Goal: Find specific page/section: Find specific page/section

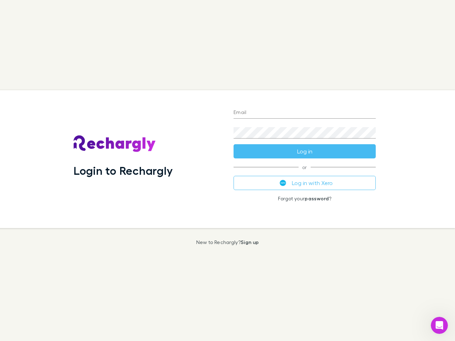
click at [227, 170] on div "Login to Rechargly" at bounding box center [148, 159] width 160 height 138
click at [304, 113] on input "Email" at bounding box center [304, 112] width 142 height 11
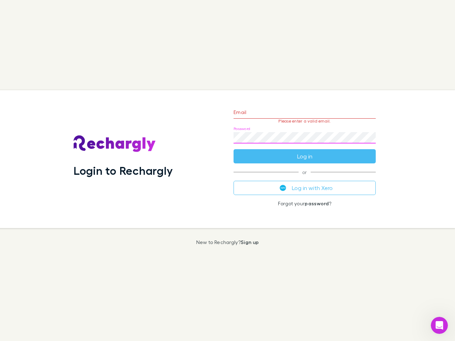
click at [304, 151] on form "Email Please enter a valid email. Password Log in" at bounding box center [304, 133] width 142 height 62
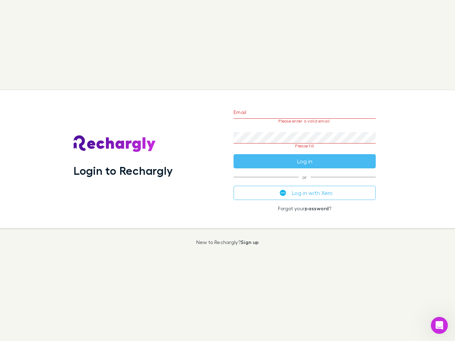
click at [304, 183] on div "Email Please enter a valid email. Password Please fill Log in or Log in with Xe…" at bounding box center [304, 159] width 153 height 138
click at [439, 325] on icon "Open Intercom Messenger" at bounding box center [439, 326] width 12 height 12
